Goal: Task Accomplishment & Management: Use online tool/utility

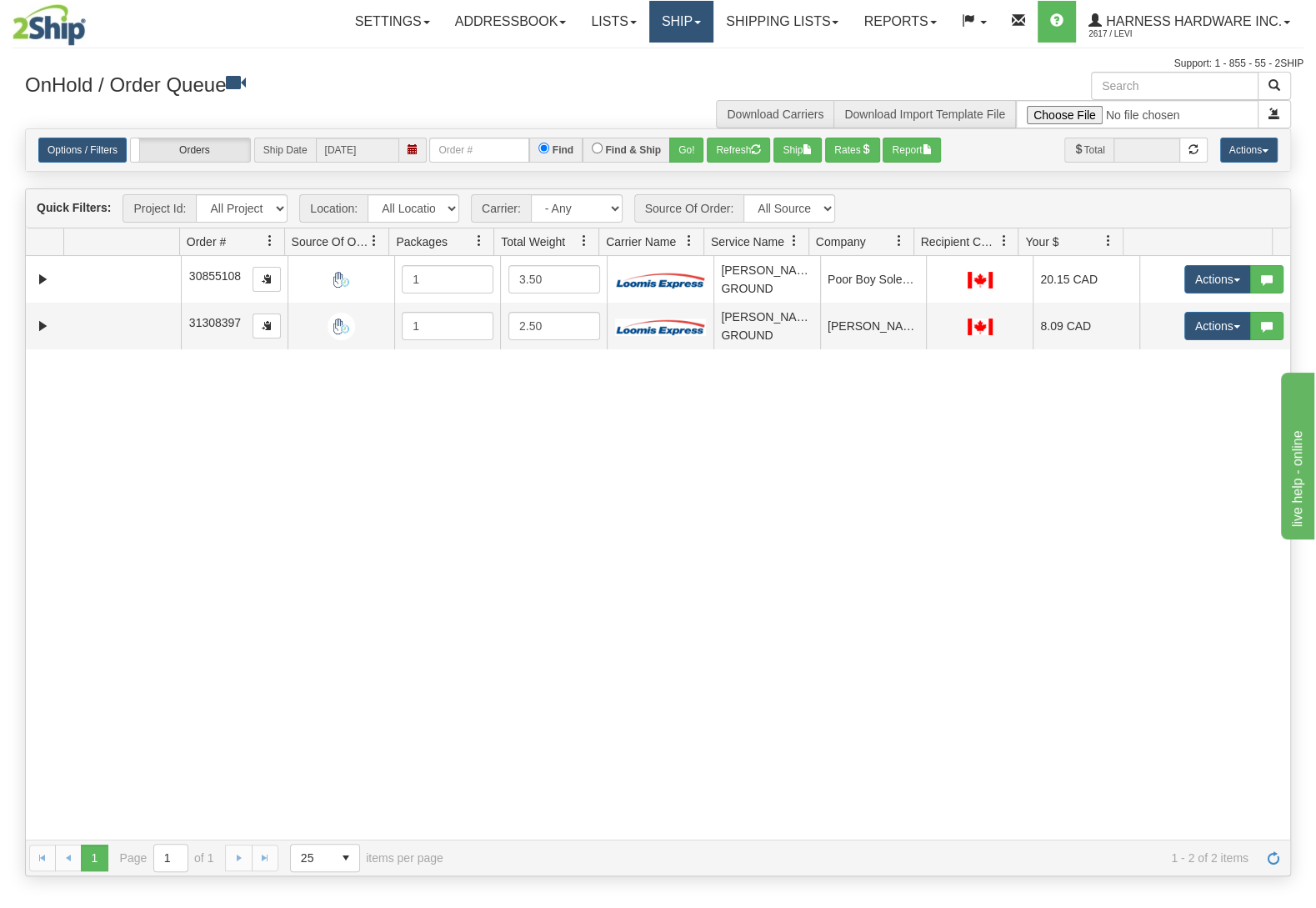
click at [658, 30] on link "Ship" at bounding box center [681, 21] width 64 height 42
click at [654, 57] on link "Ship Screen" at bounding box center [636, 57] width 151 height 21
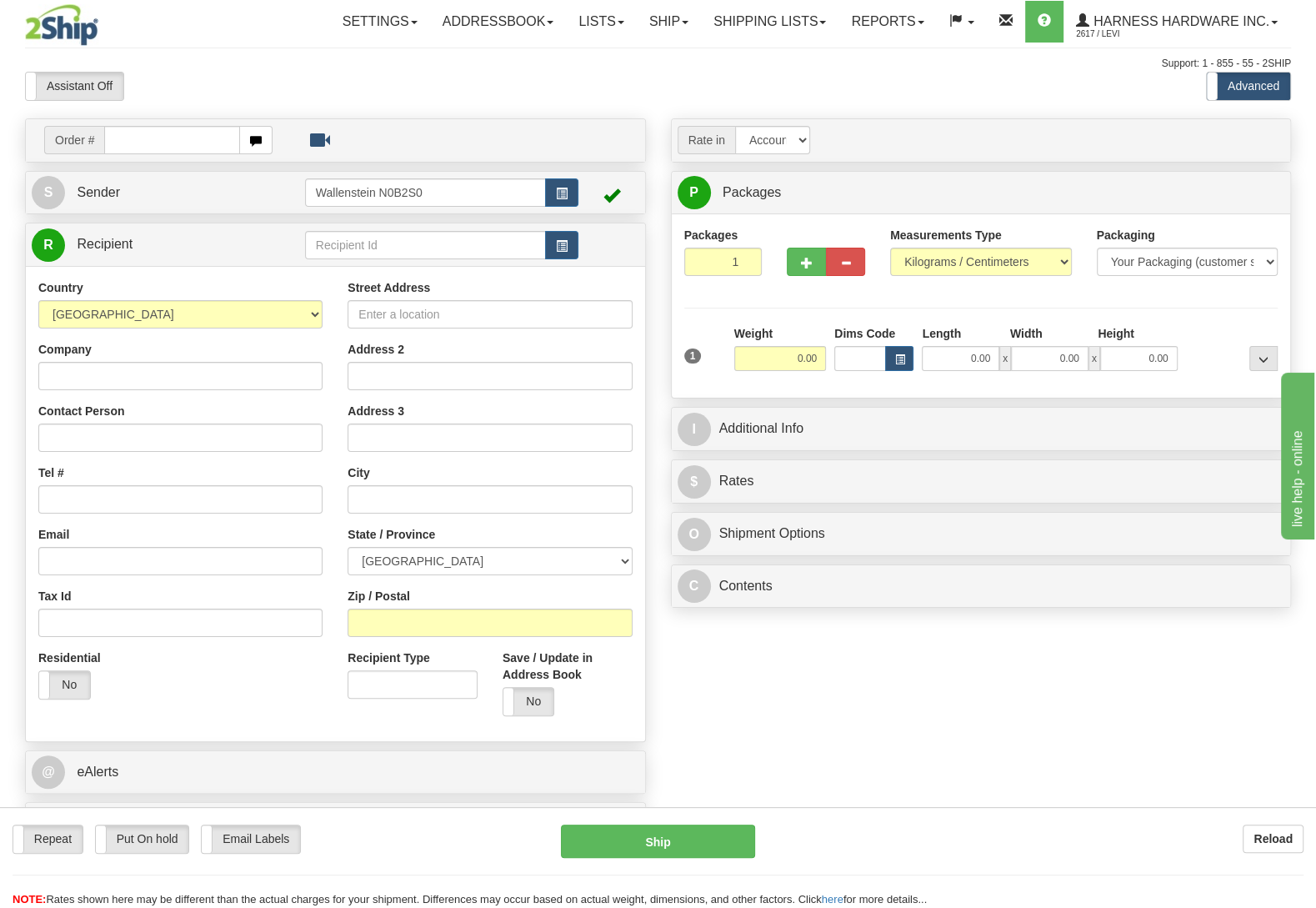
click at [420, 249] on input "text" at bounding box center [425, 245] width 241 height 29
type input "TIMB"
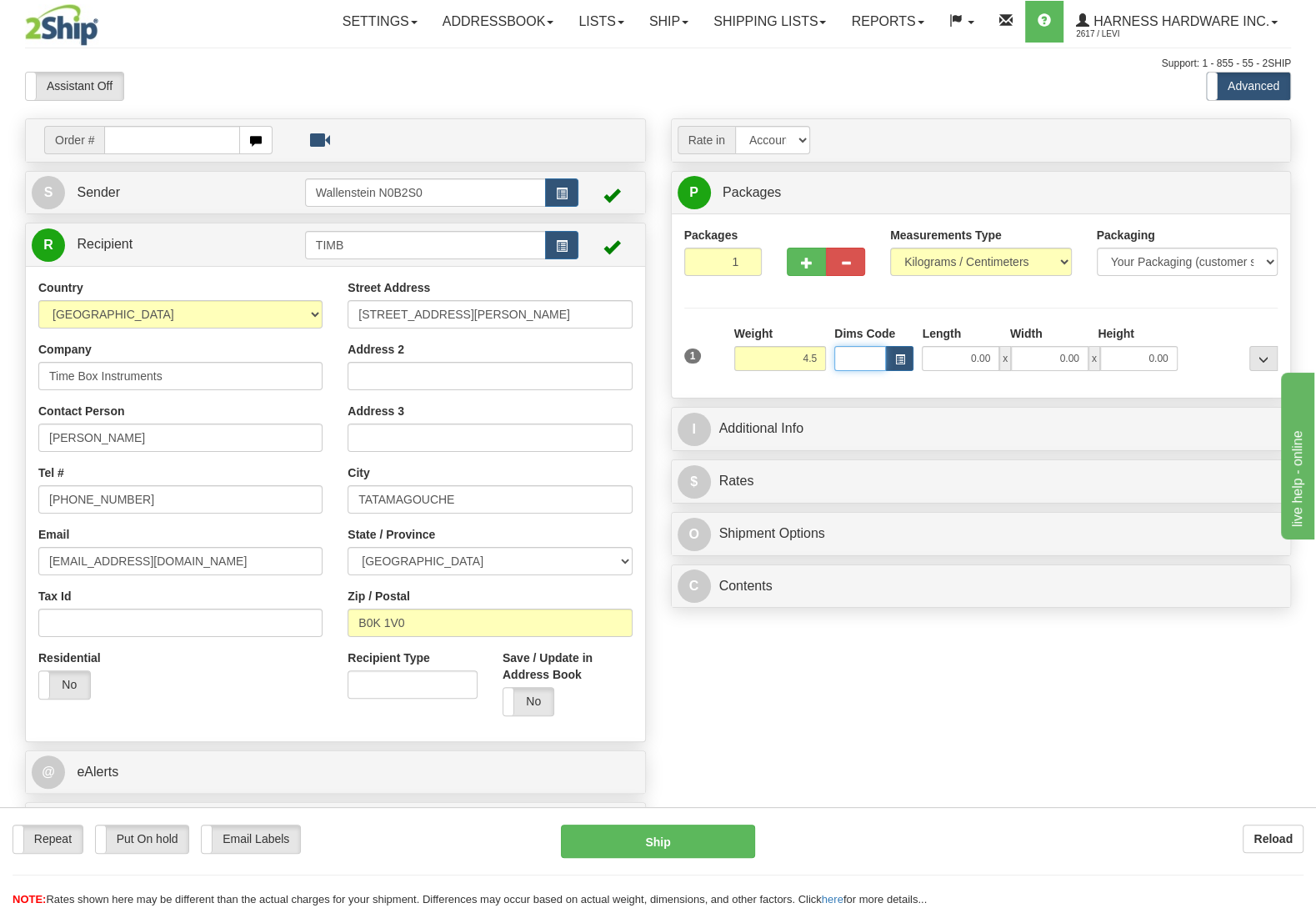
type input "4.50"
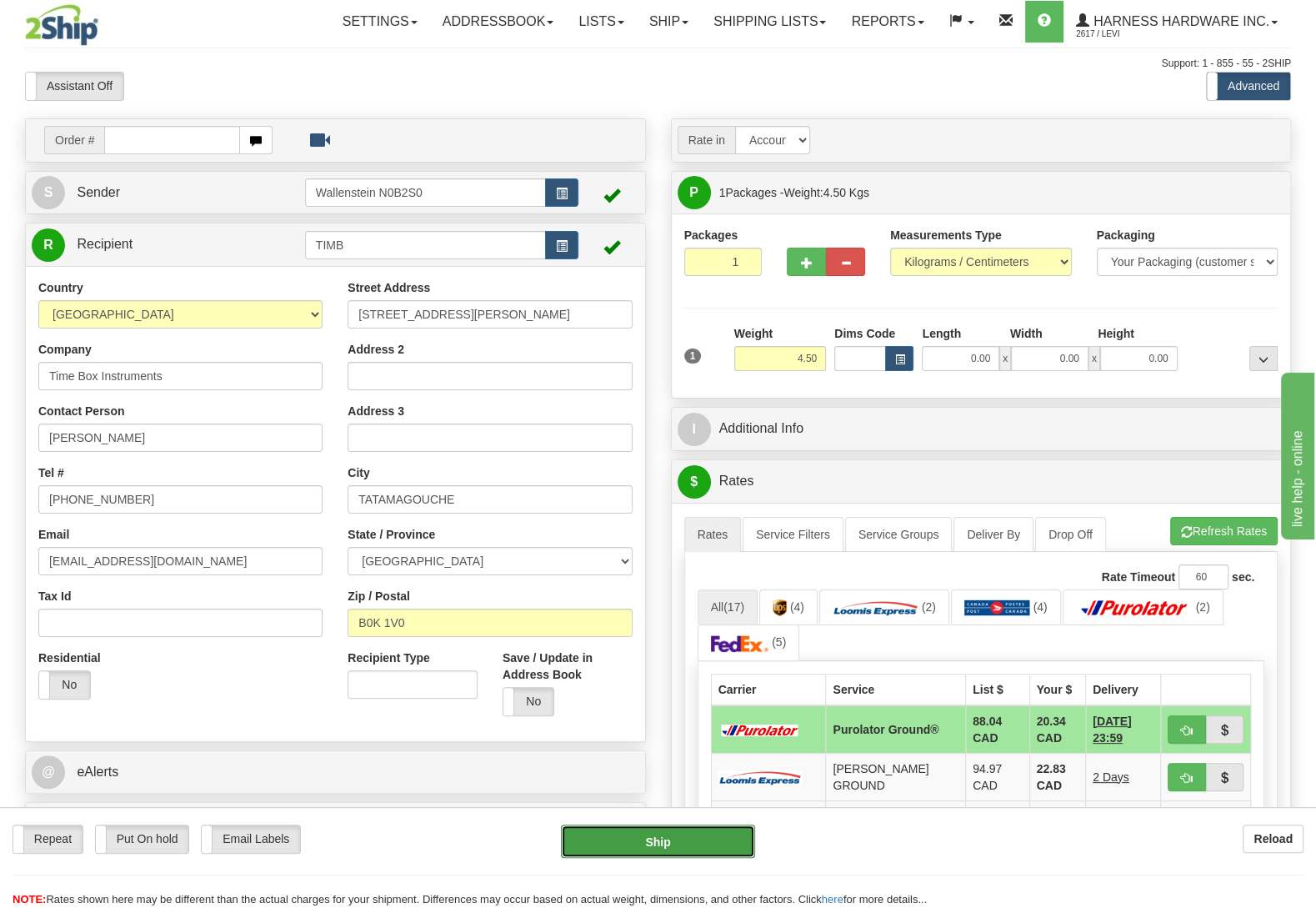
click at [675, 839] on button "Ship" at bounding box center [658, 841] width 194 height 33
type input "260"
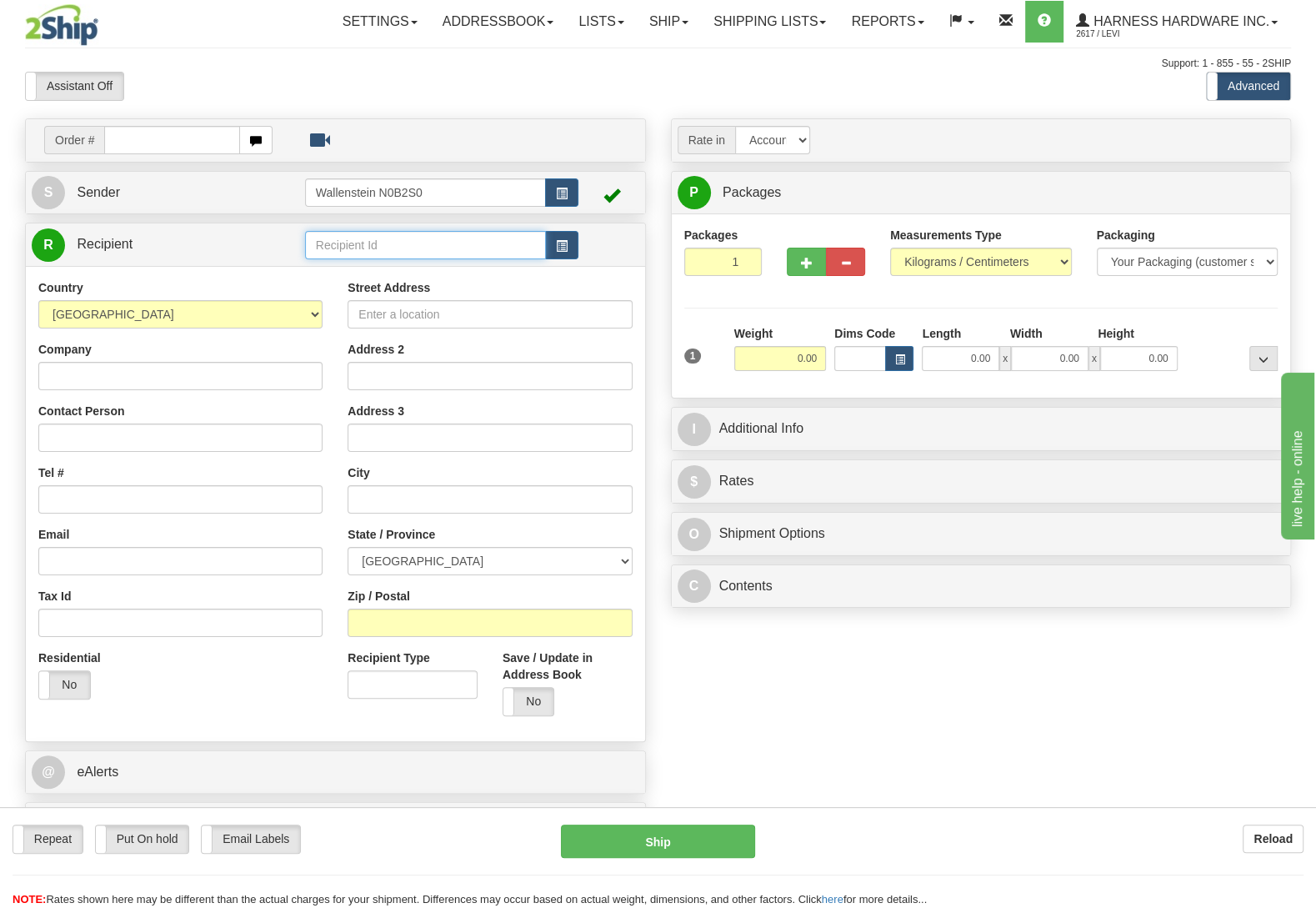
click at [409, 238] on input "text" at bounding box center [425, 245] width 241 height 29
type input "21c"
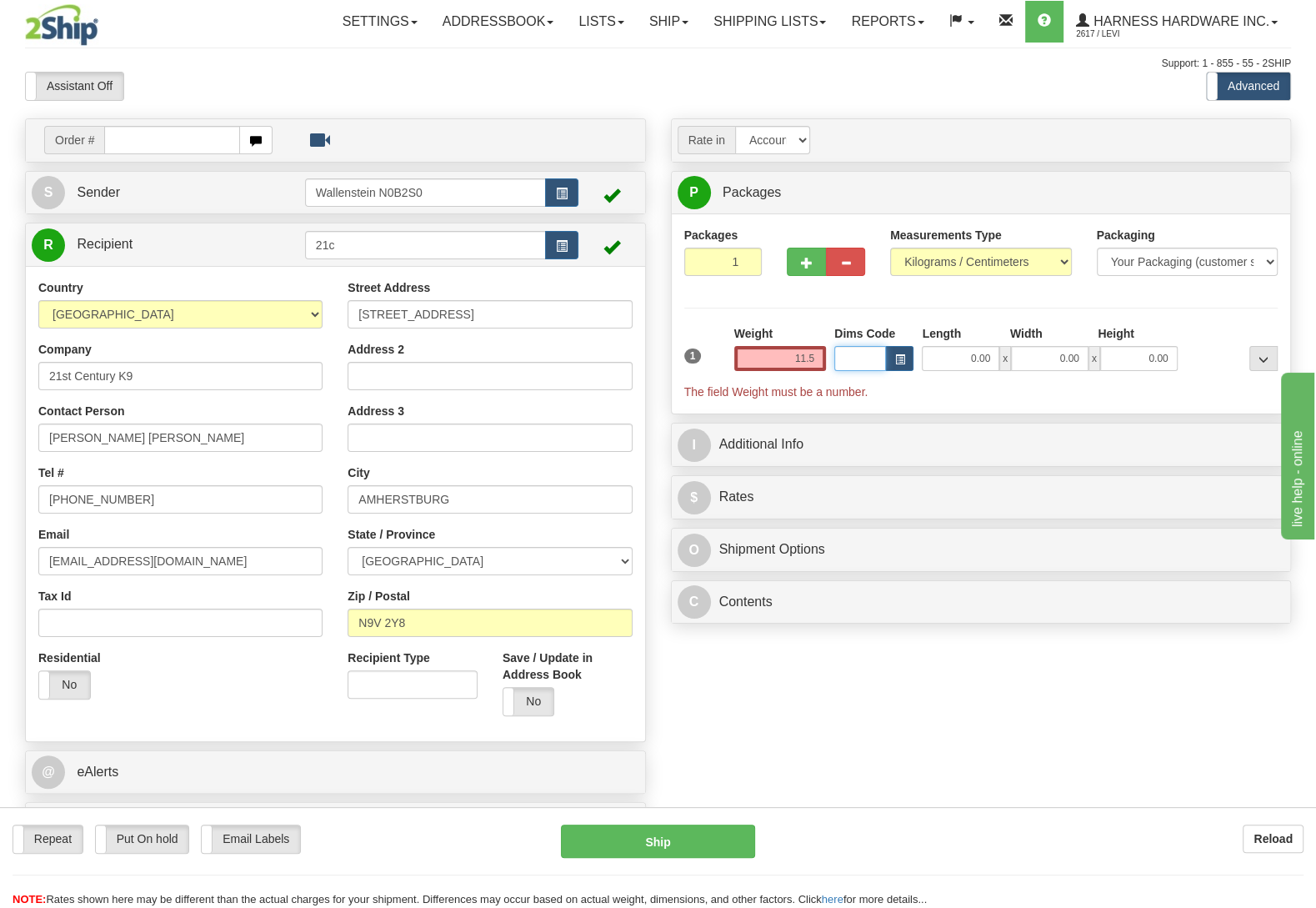
type input "11.50"
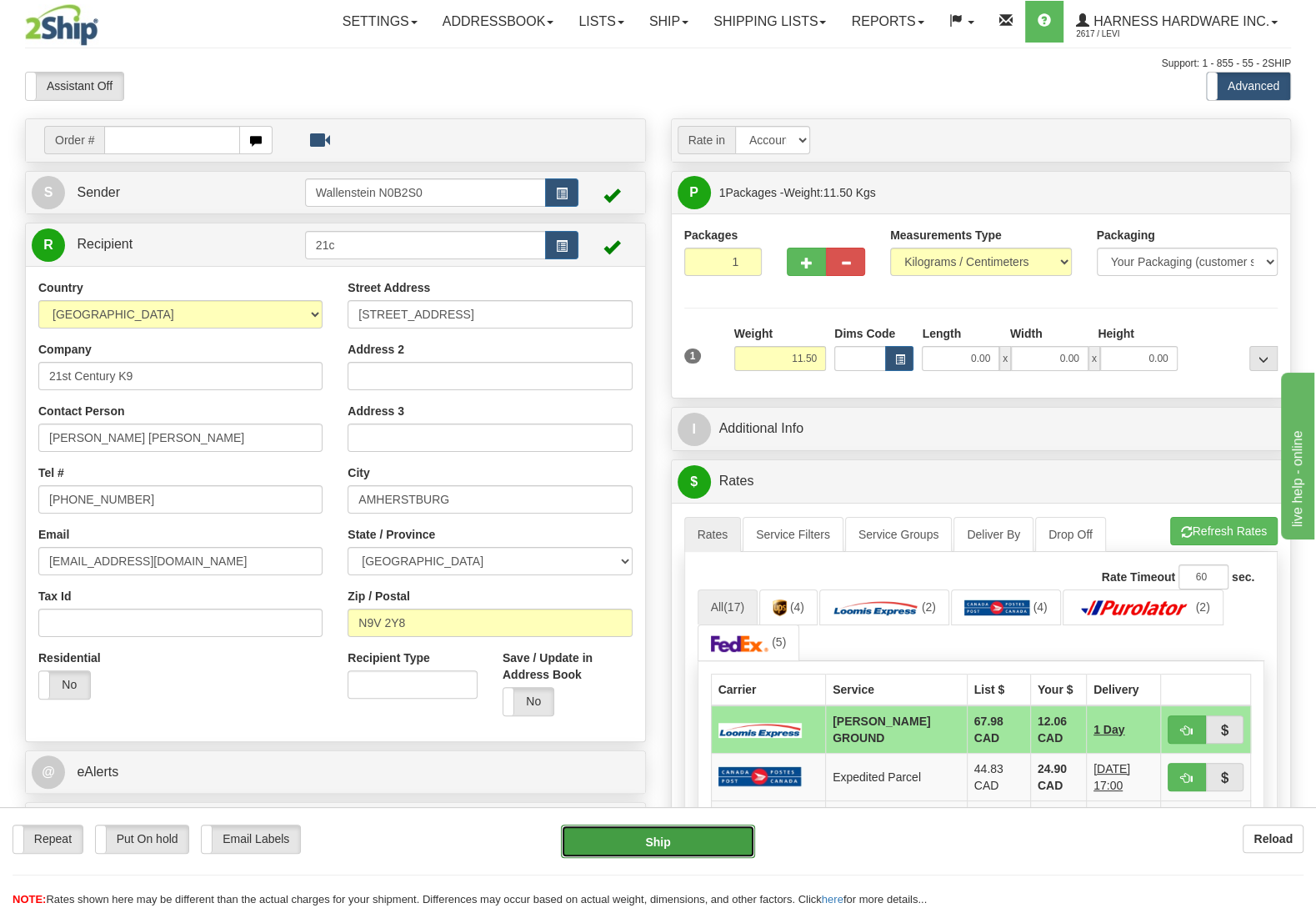
click at [646, 844] on button "Ship" at bounding box center [658, 841] width 194 height 33
type input "DD"
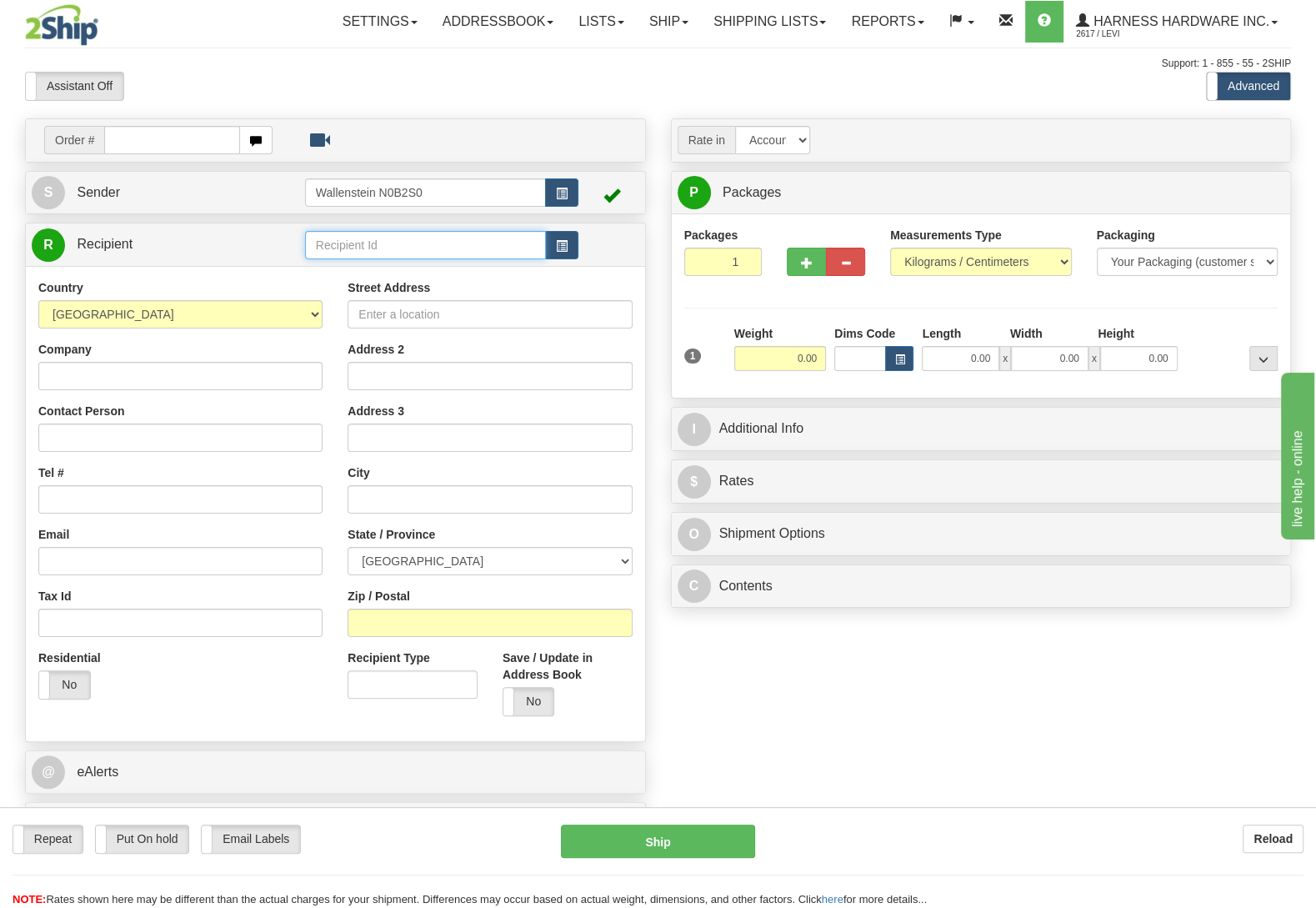
click at [445, 237] on input "text" at bounding box center [425, 245] width 241 height 29
type input "sangg"
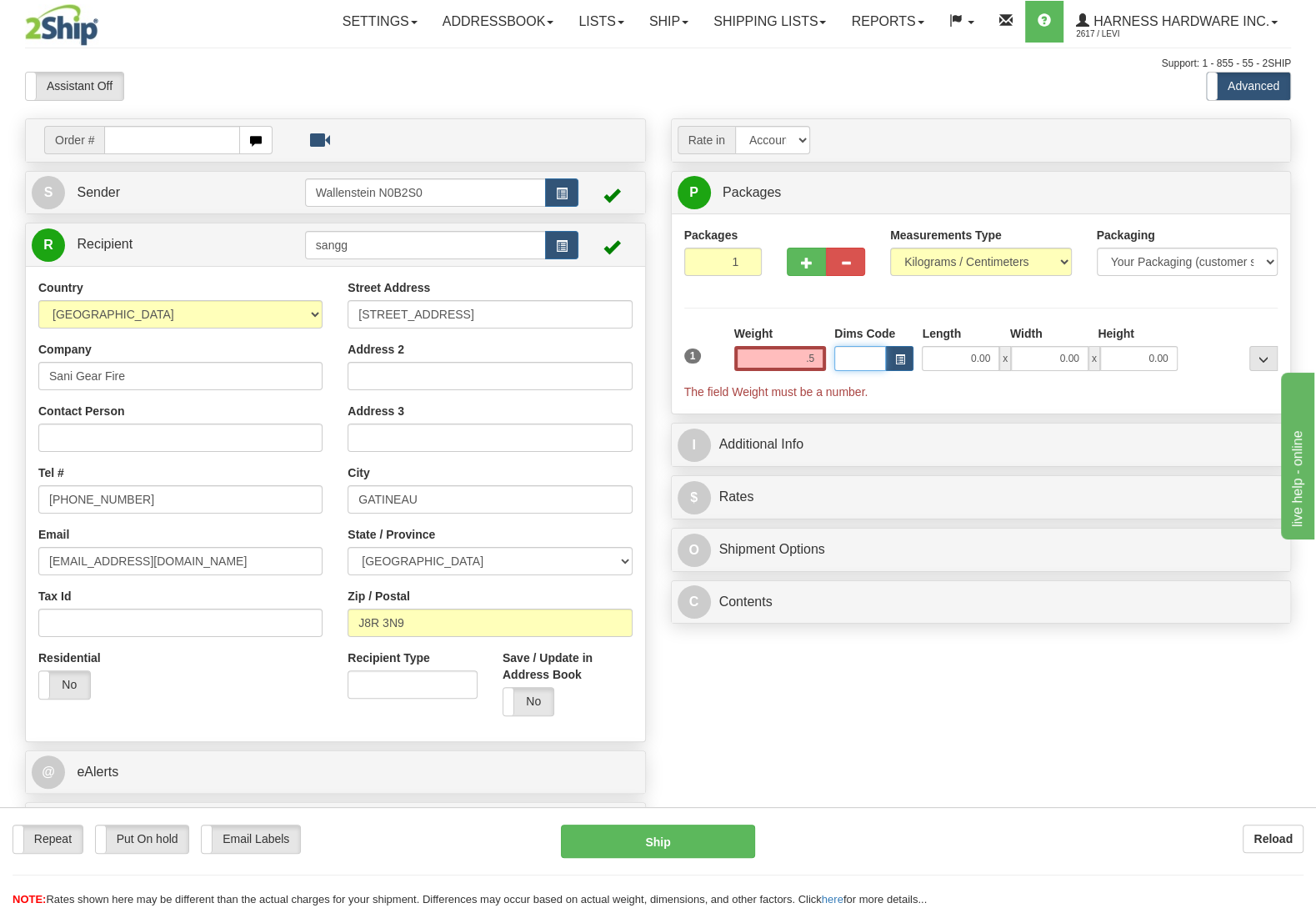
type input "0.50"
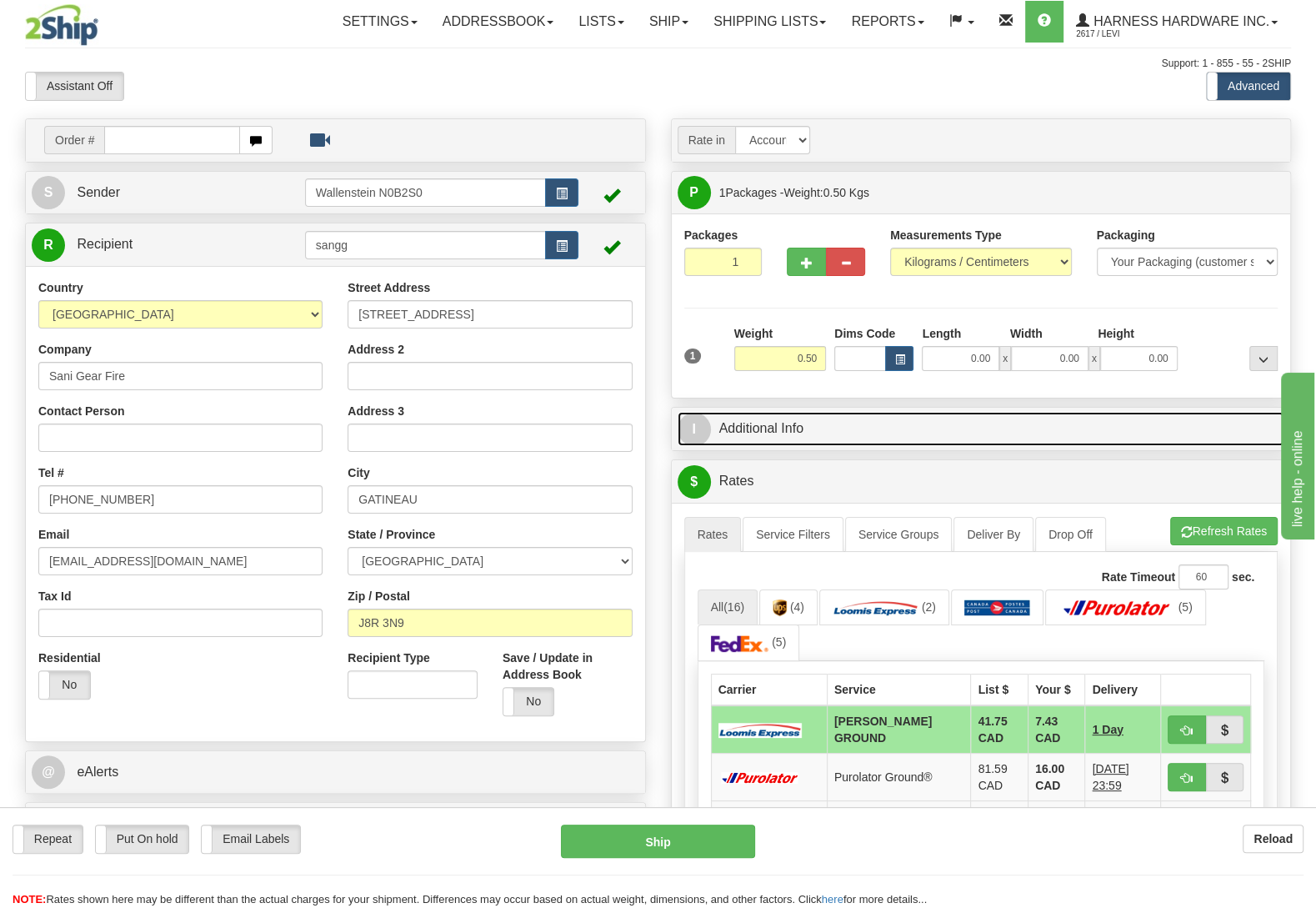
click at [748, 441] on link "I Additional Info" at bounding box center [982, 429] width 608 height 34
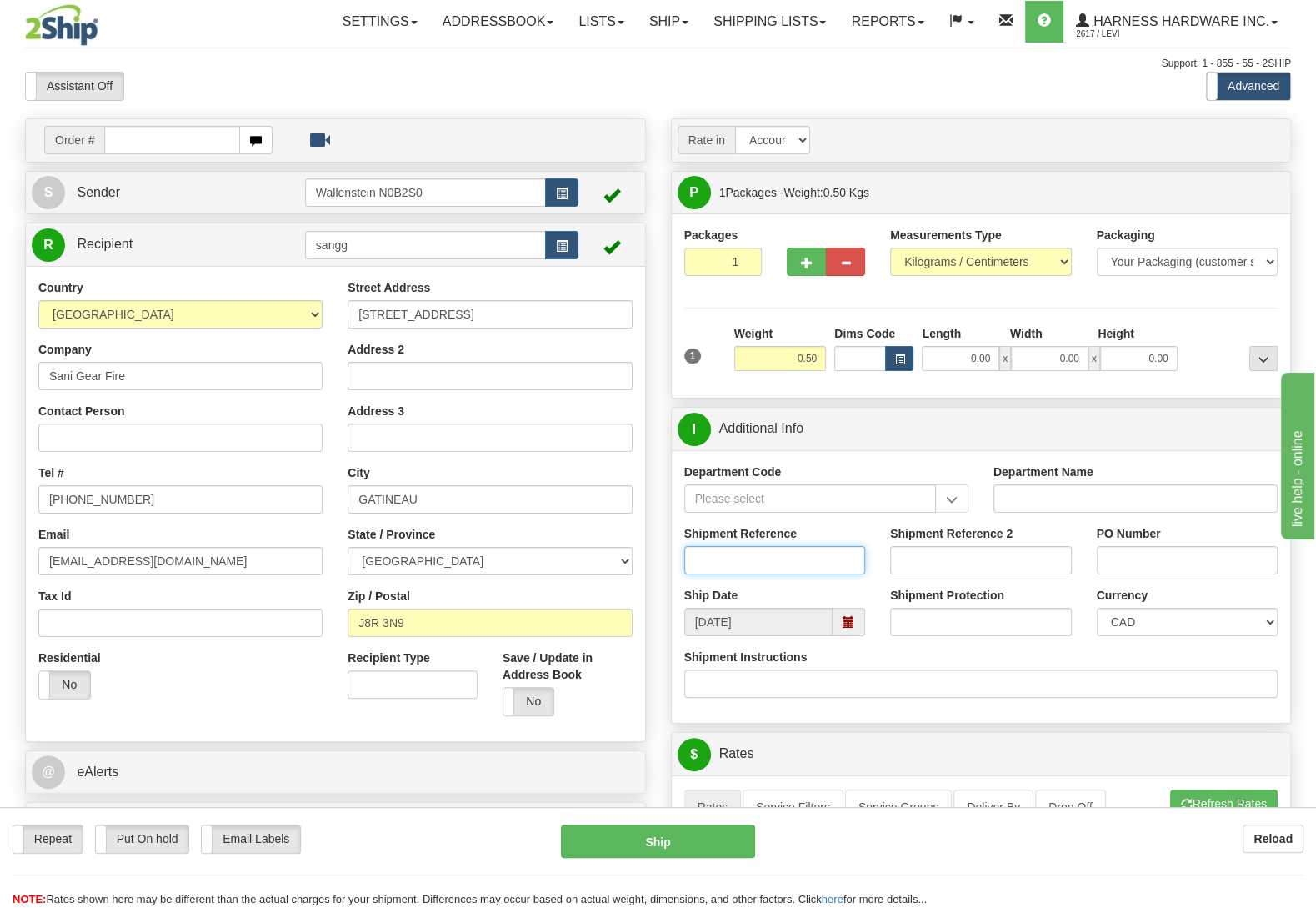
click at [766, 562] on input "Shipment Reference" at bounding box center [775, 560] width 182 height 29
type input "523"
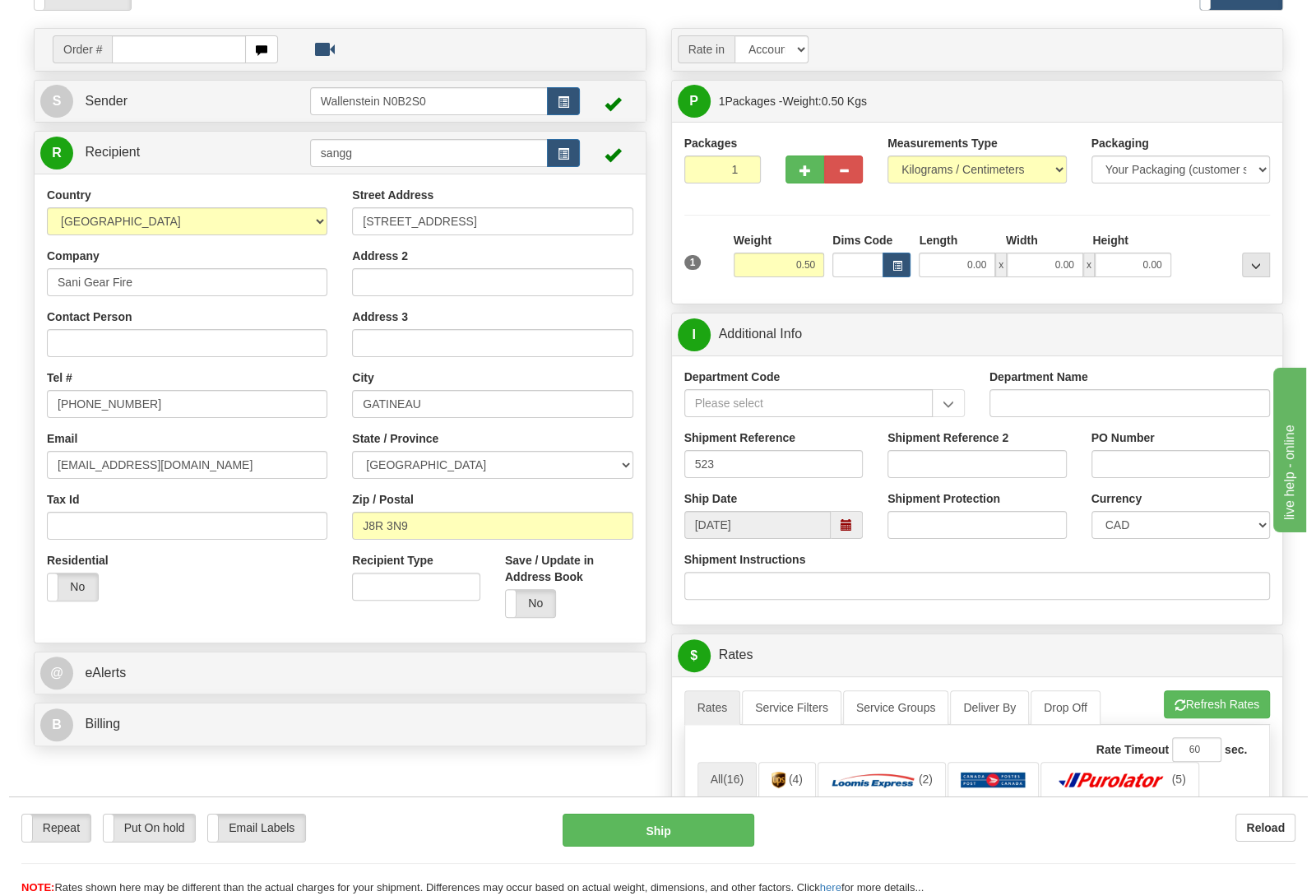
scroll to position [87, 0]
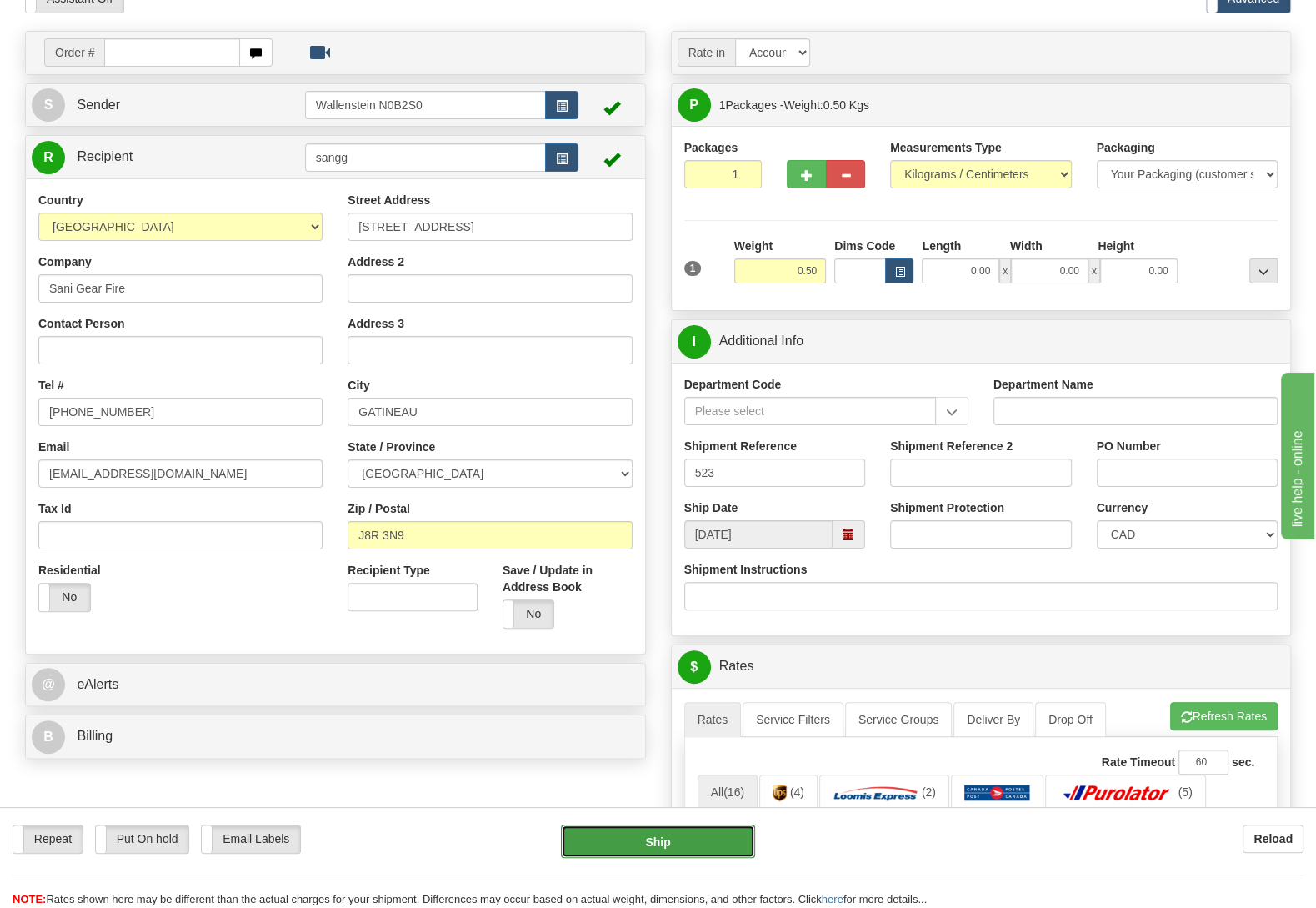
click at [701, 832] on button "Ship" at bounding box center [658, 841] width 194 height 33
type input "DD"
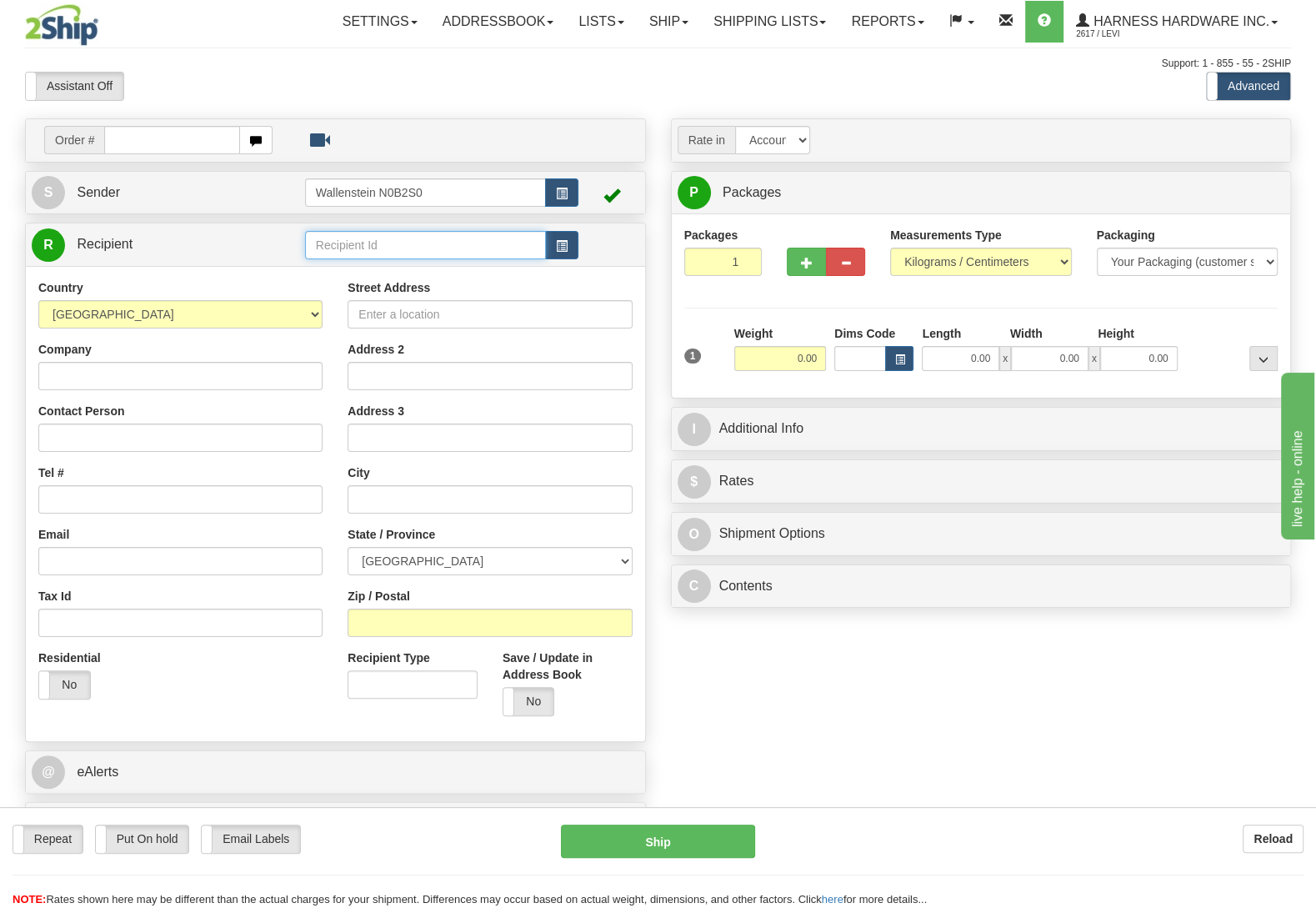
click at [382, 254] on input "text" at bounding box center [425, 245] width 241 height 29
type input "ridt"
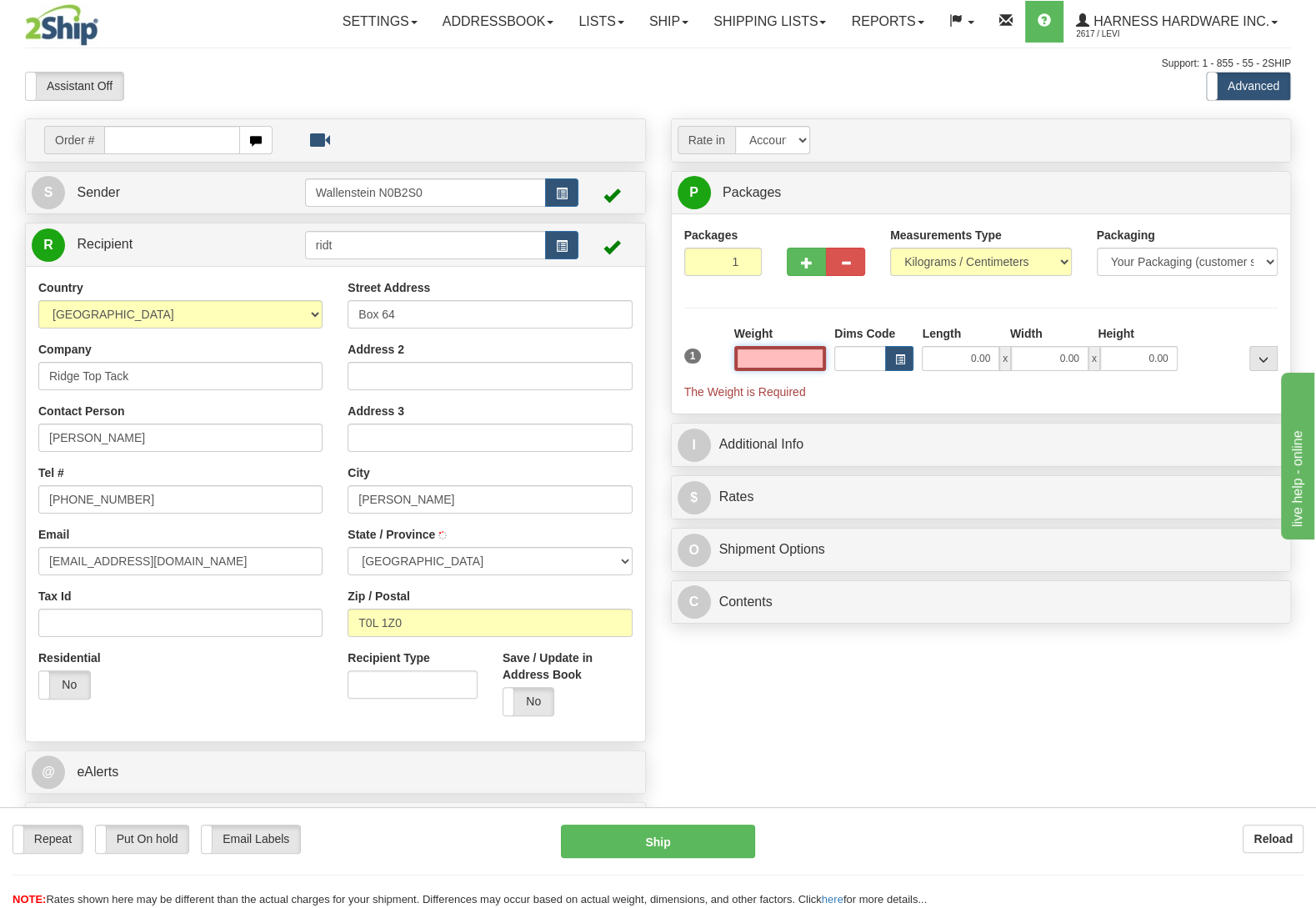
type input "STAVELY"
type input "0.00"
click at [1287, 830] on button "Reload" at bounding box center [1274, 839] width 61 height 29
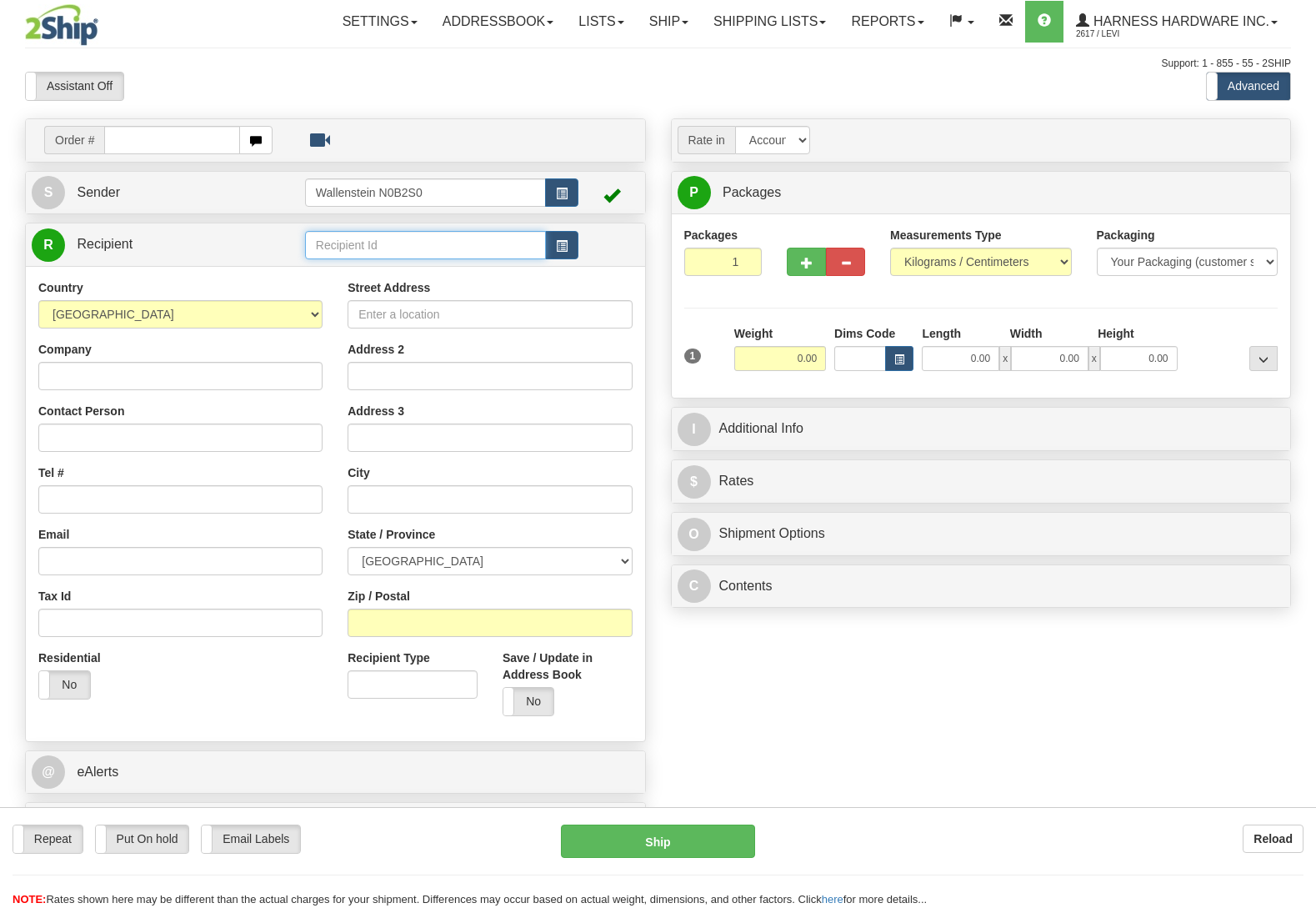
click at [383, 249] on input "text" at bounding box center [425, 245] width 241 height 29
type input "lmh"
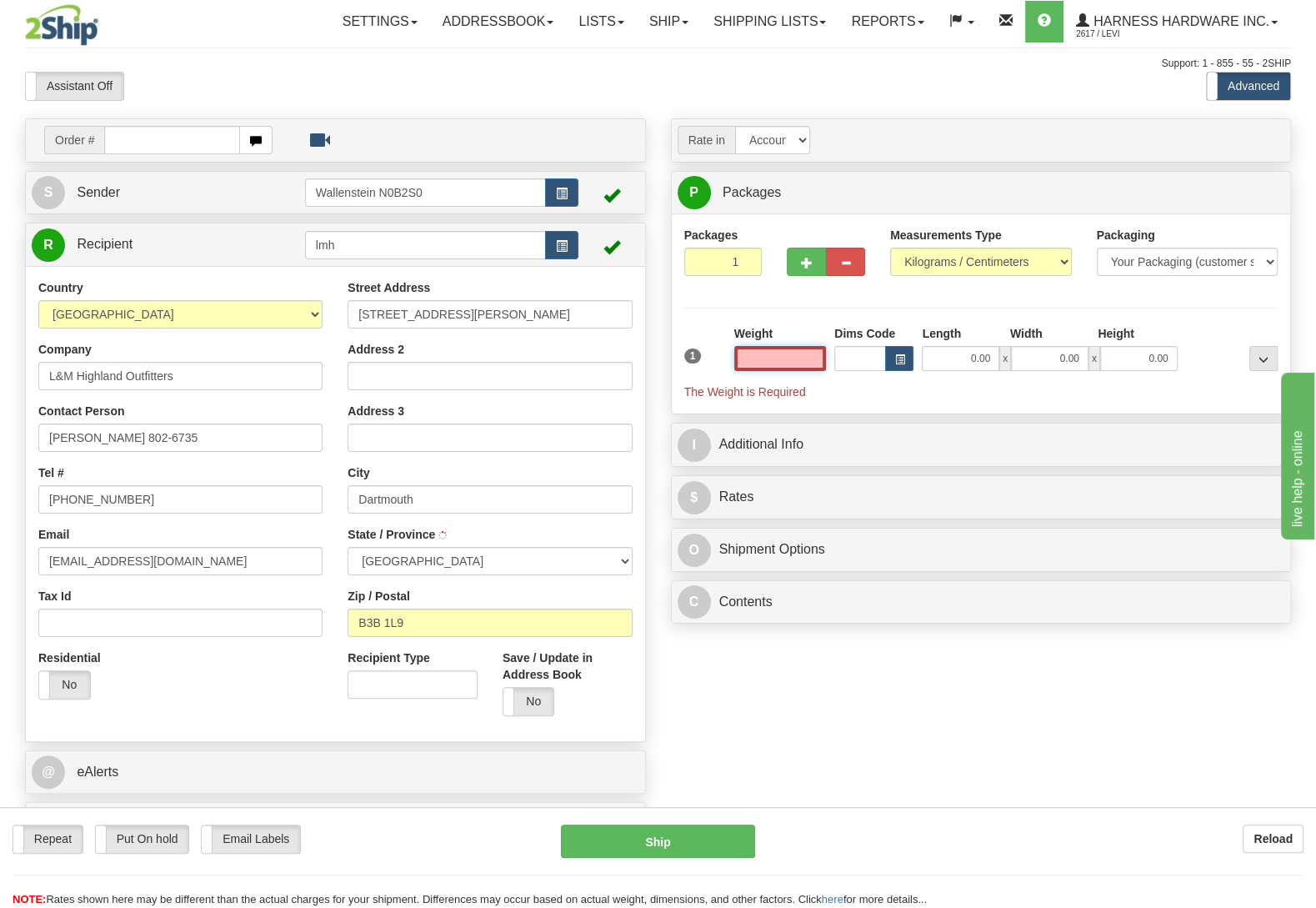
type input "[GEOGRAPHIC_DATA]"
type input "23.50"
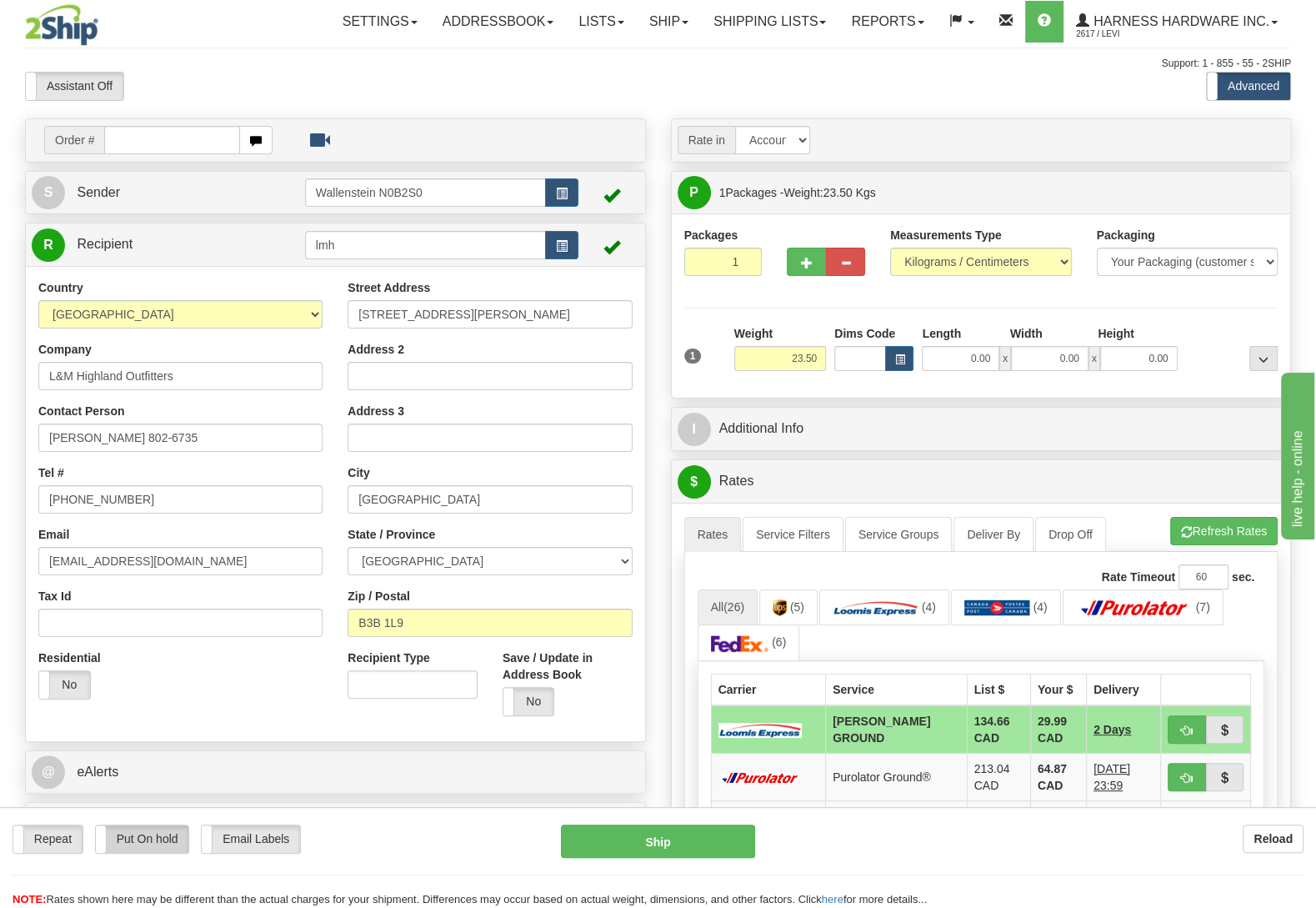
click at [133, 834] on label "Put On hold" at bounding box center [142, 840] width 93 height 28
click at [624, 841] on button "Hold" at bounding box center [658, 841] width 194 height 33
type input "DD"
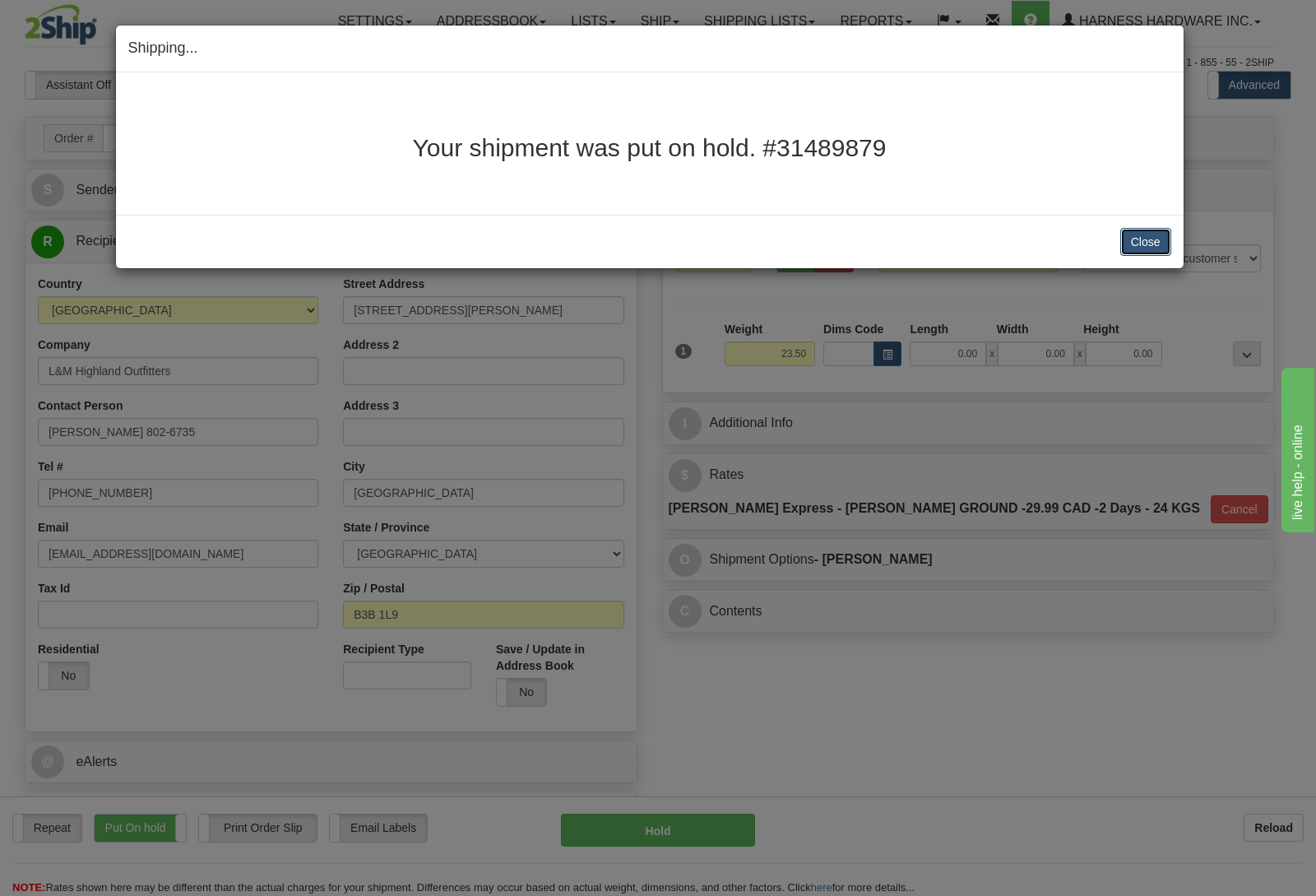
click at [1152, 241] on button "Close" at bounding box center [1146, 242] width 51 height 28
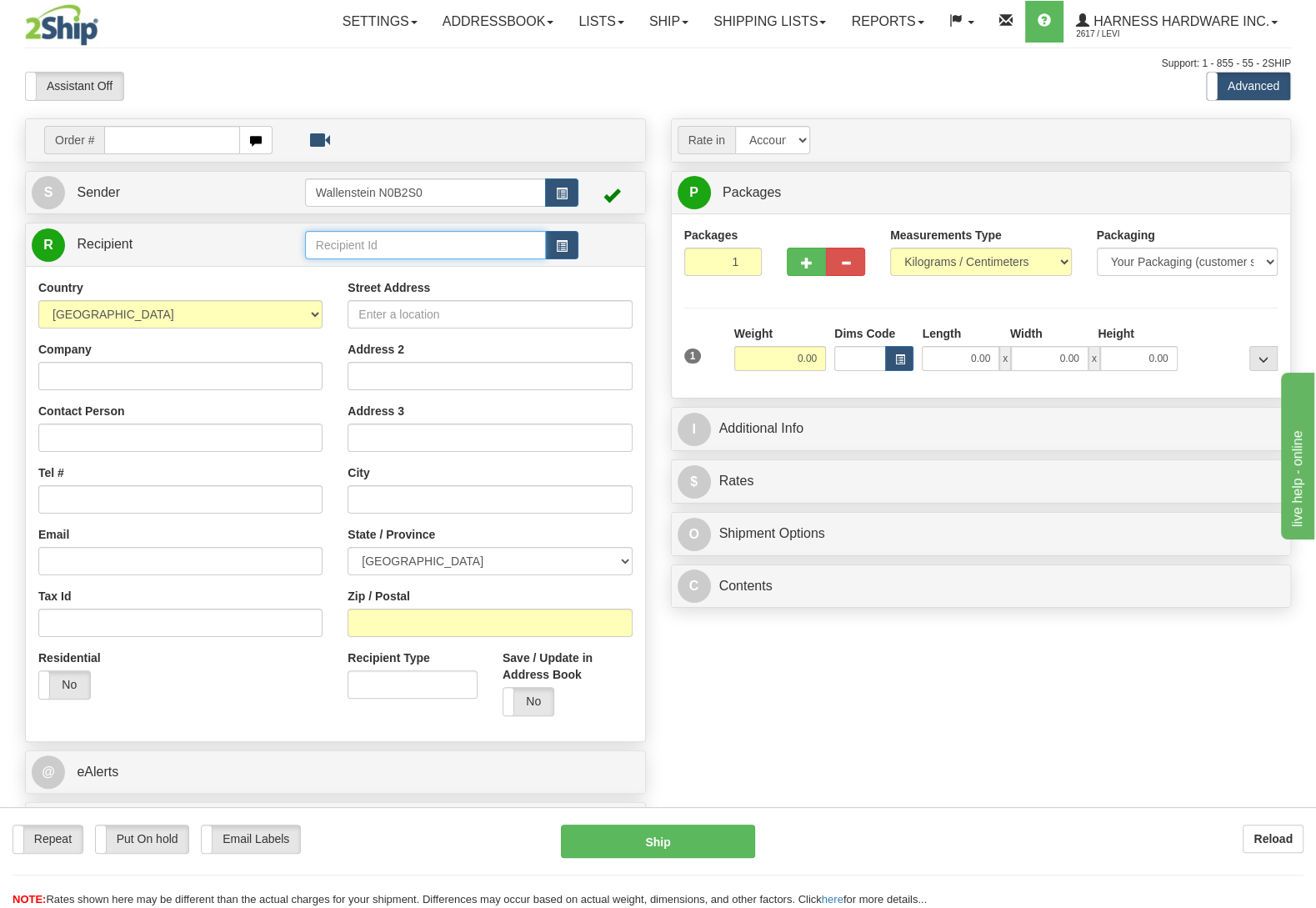
click at [399, 245] on input "text" at bounding box center [425, 245] width 241 height 29
type input "CUSP"
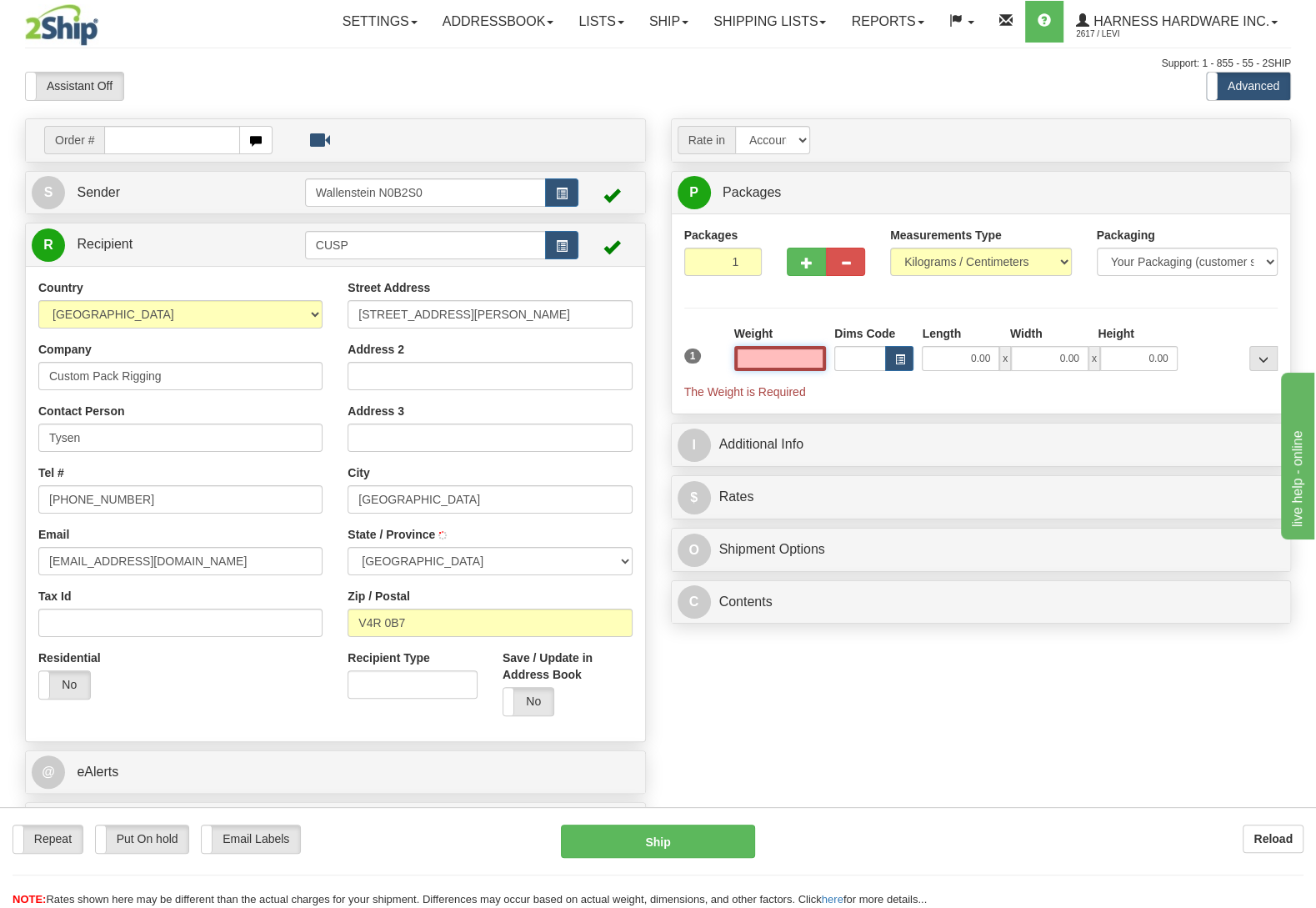
type input "[GEOGRAPHIC_DATA]"
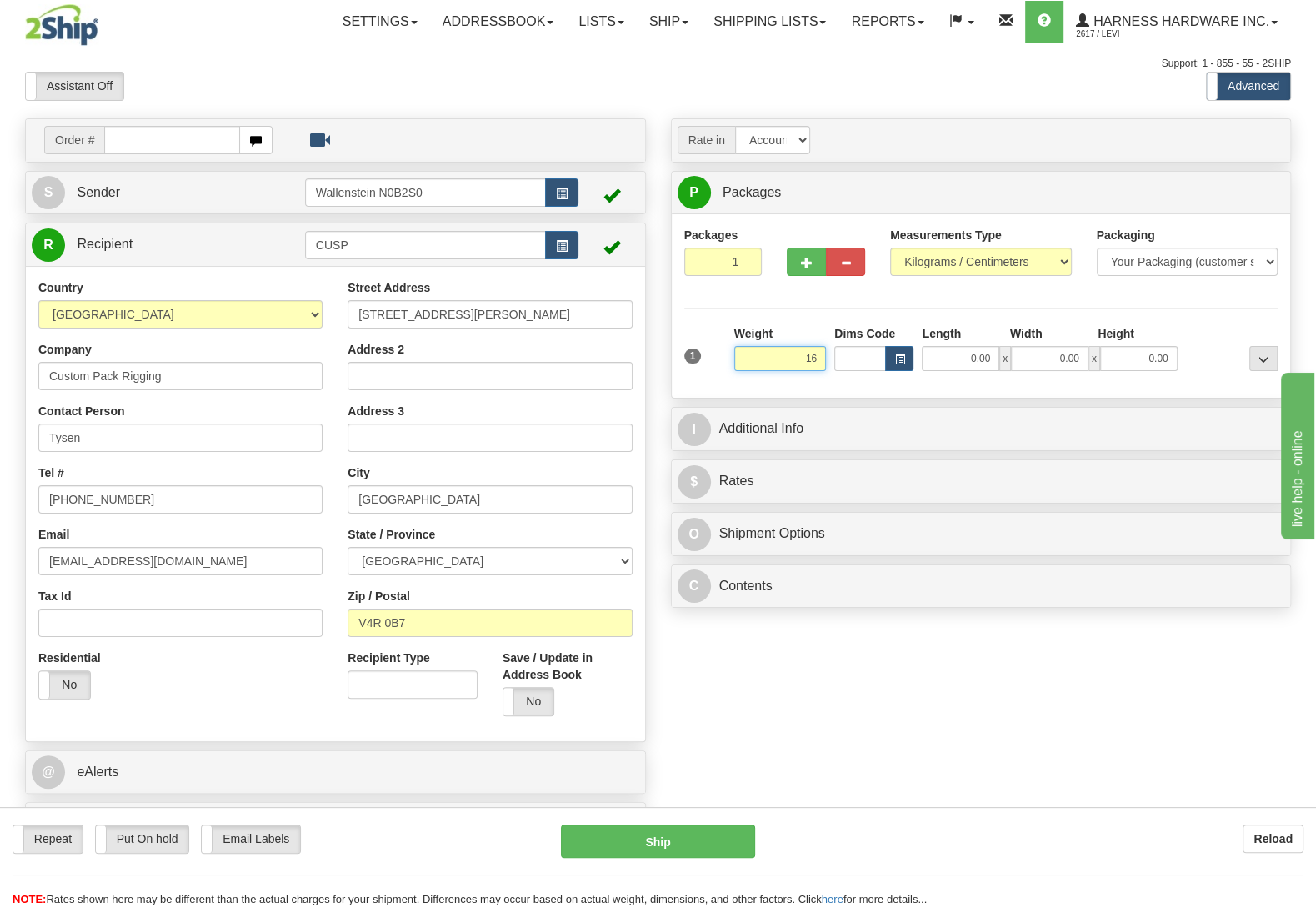
type input "1"
type input "20.50"
click at [815, 265] on button "button" at bounding box center [806, 261] width 39 height 29
radio input "true"
type input "2"
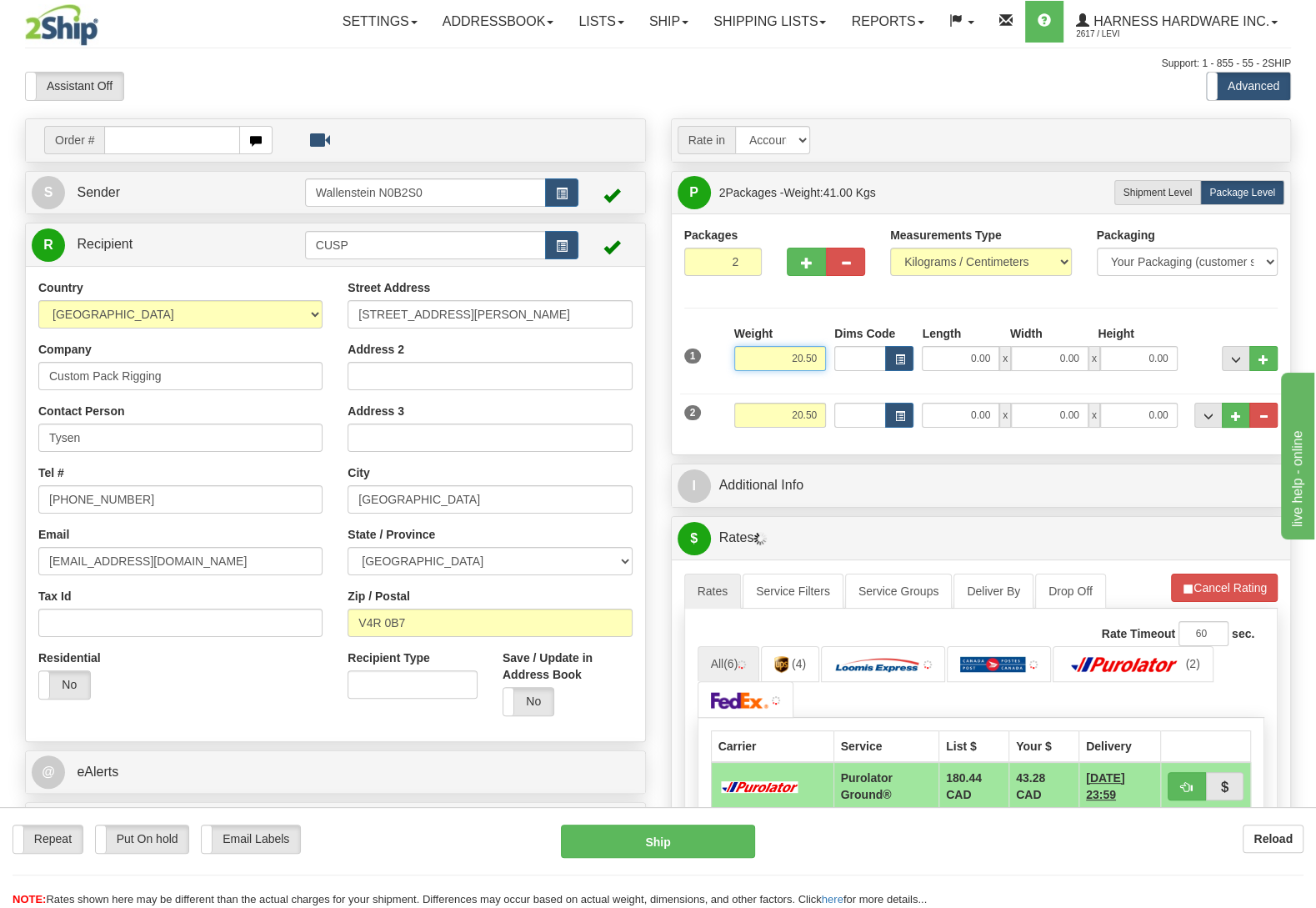
drag, startPoint x: 779, startPoint y: 369, endPoint x: 857, endPoint y: 370, distance: 78.0
click at [826, 370] on input "20.50" at bounding box center [779, 358] width 91 height 25
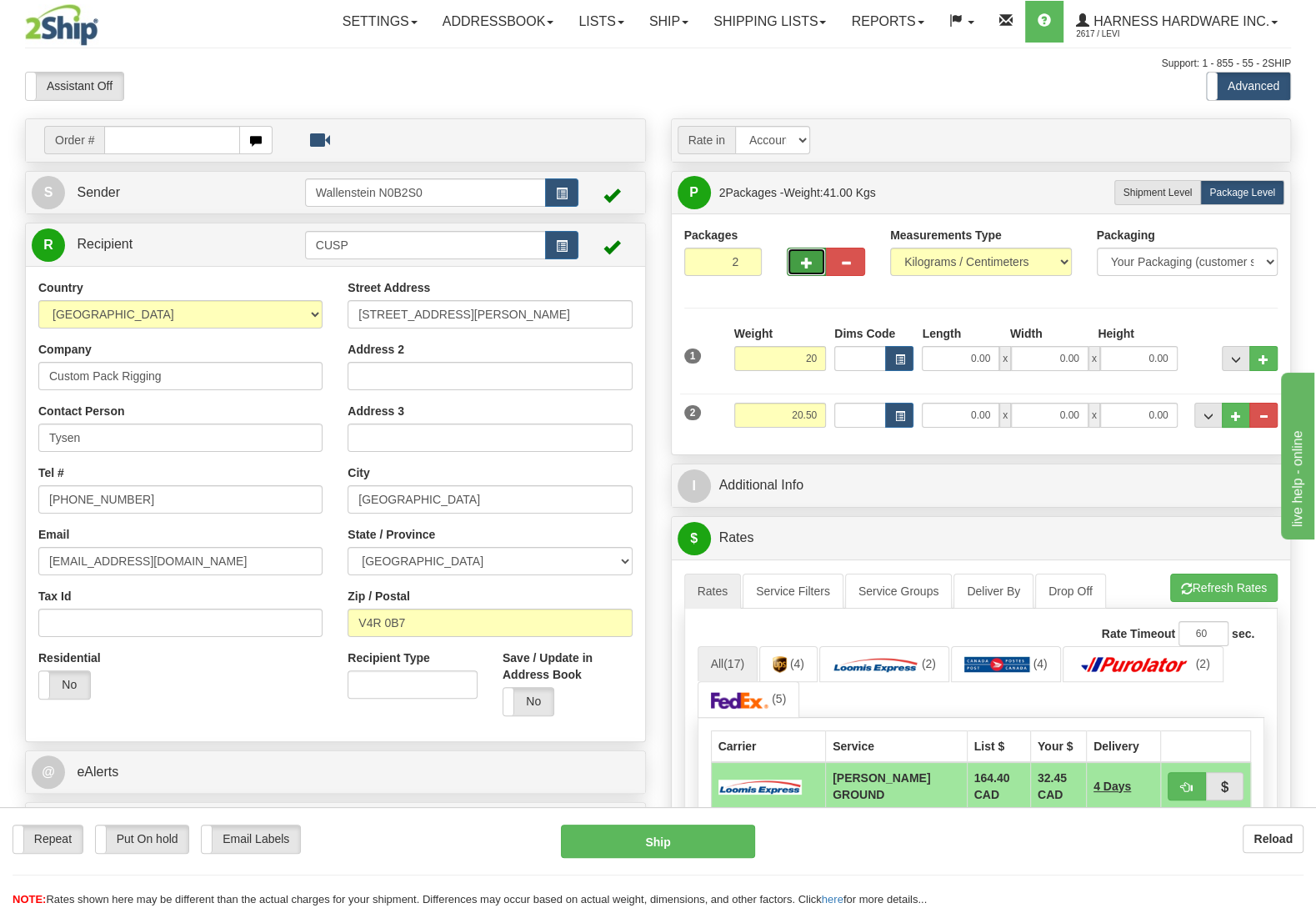
type input "20.00"
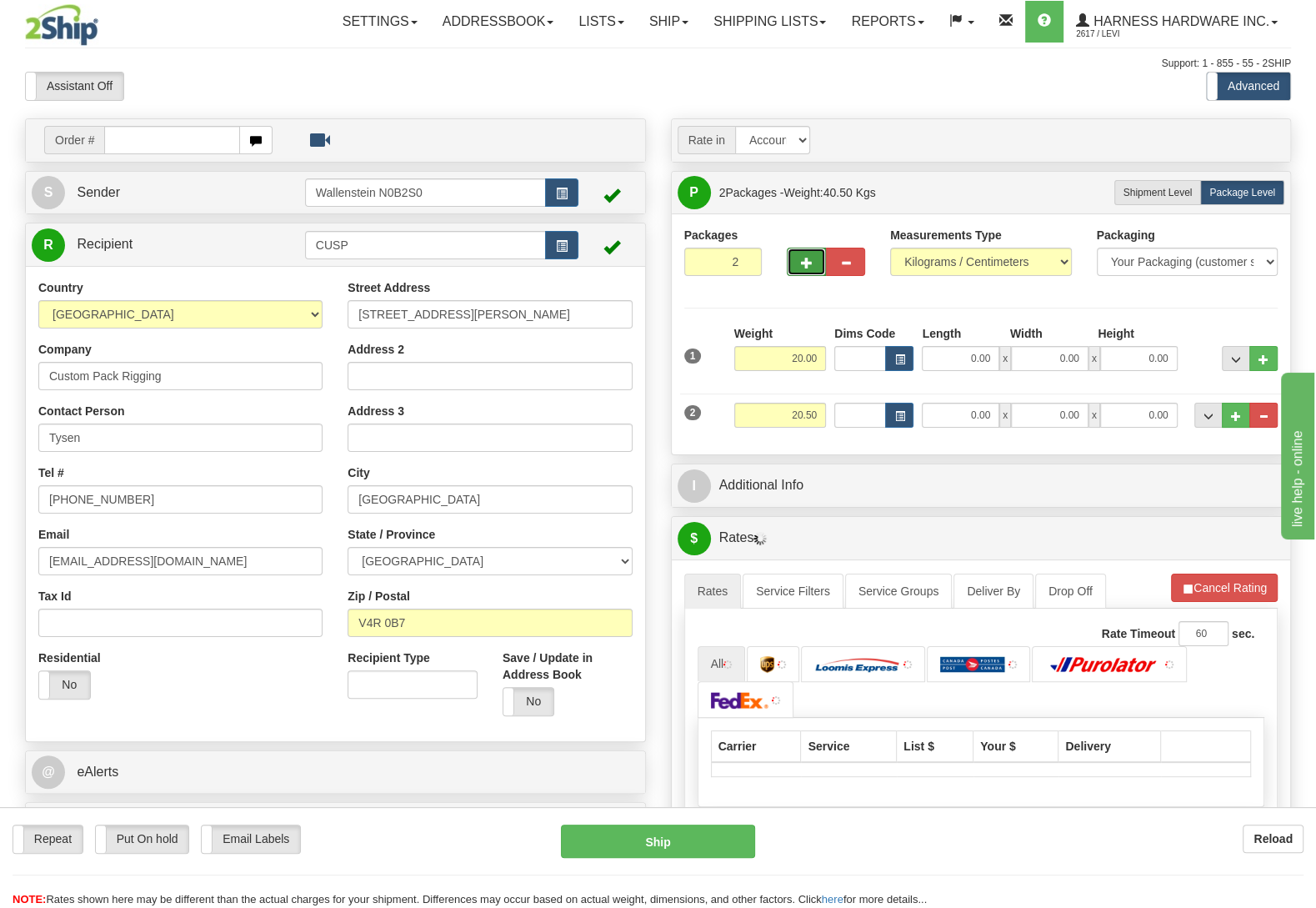
click at [808, 260] on span "button" at bounding box center [806, 263] width 12 height 11
type input "3"
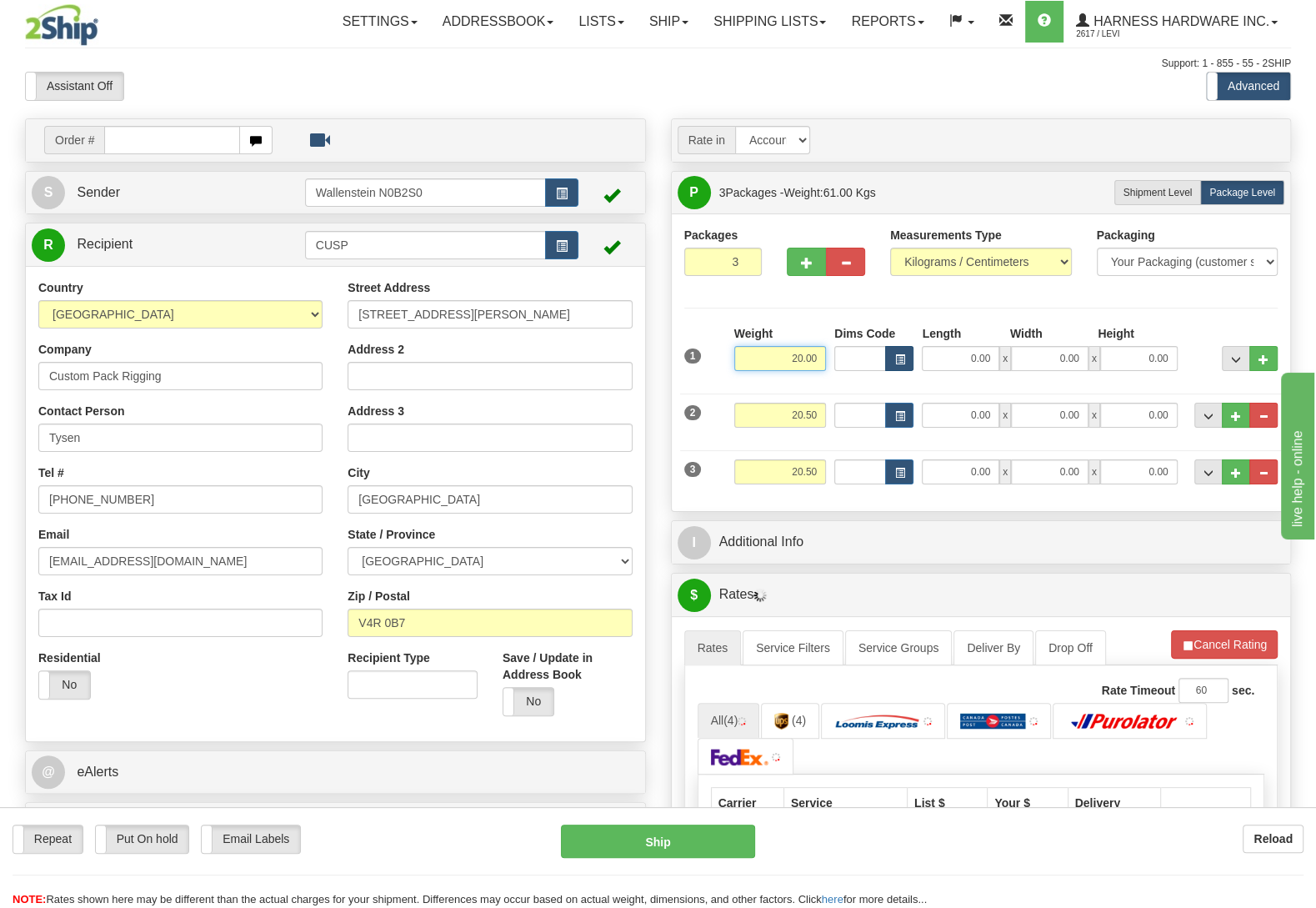
drag, startPoint x: 774, startPoint y: 361, endPoint x: 905, endPoint y: 366, distance: 131.1
click at [826, 366] on input "20.00" at bounding box center [779, 358] width 91 height 25
type input "16.00"
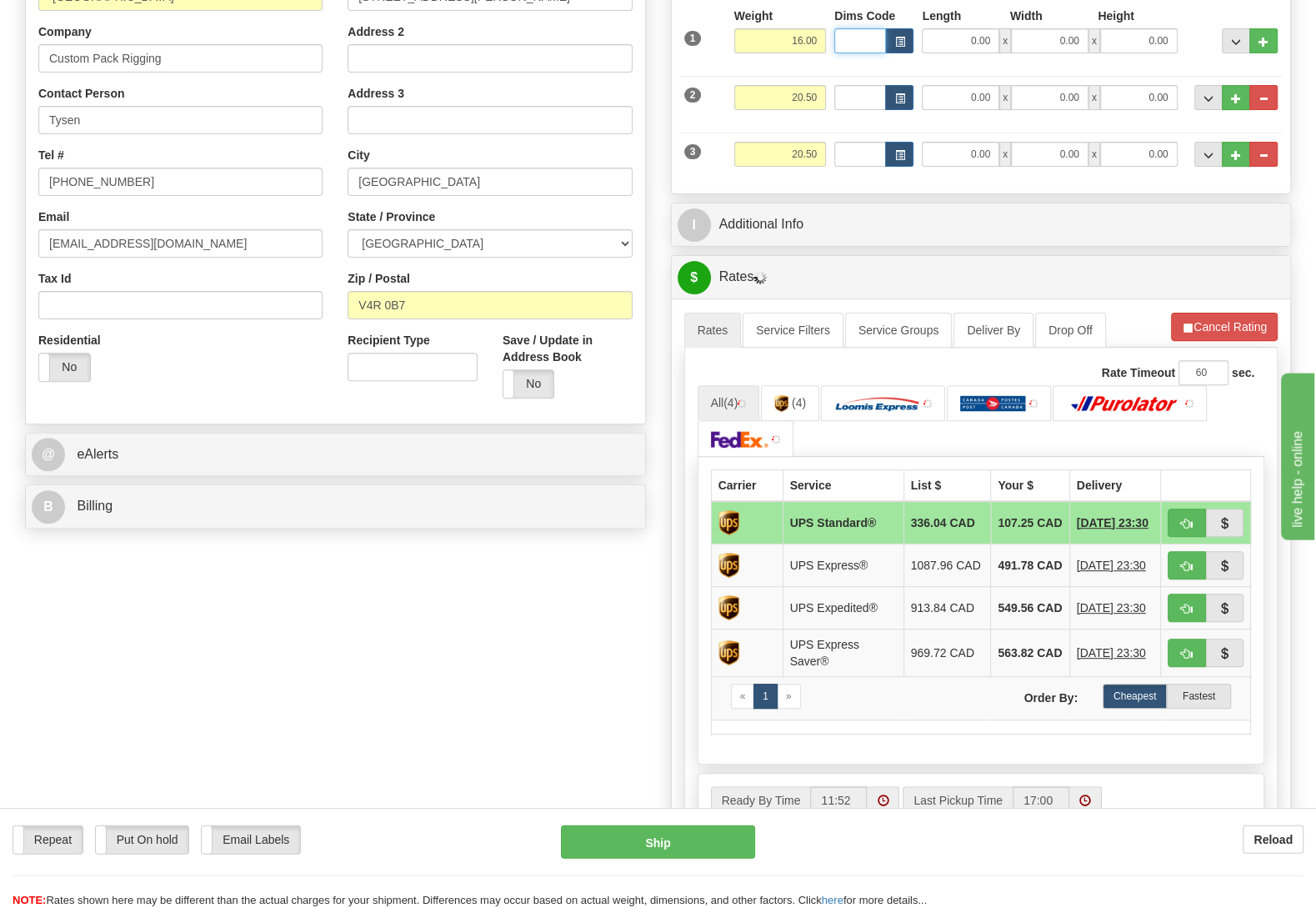
scroll to position [350, 0]
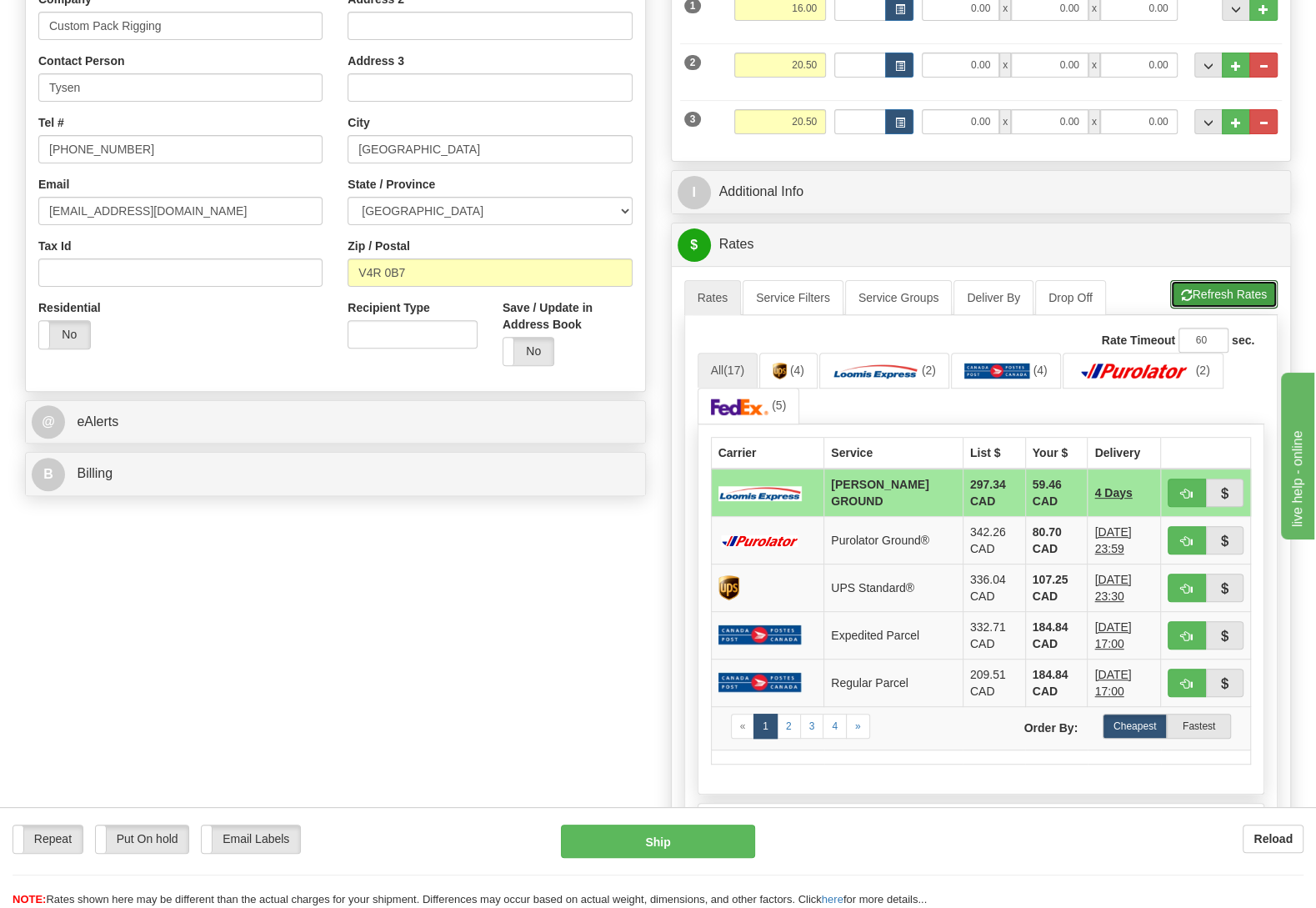
click at [1225, 285] on div "A change has been made which could impact your rate estimate. To ensure the est…" at bounding box center [982, 579] width 595 height 600
click at [1226, 296] on button "Refresh Rates" at bounding box center [1224, 294] width 107 height 29
